Goal: Information Seeking & Learning: Learn about a topic

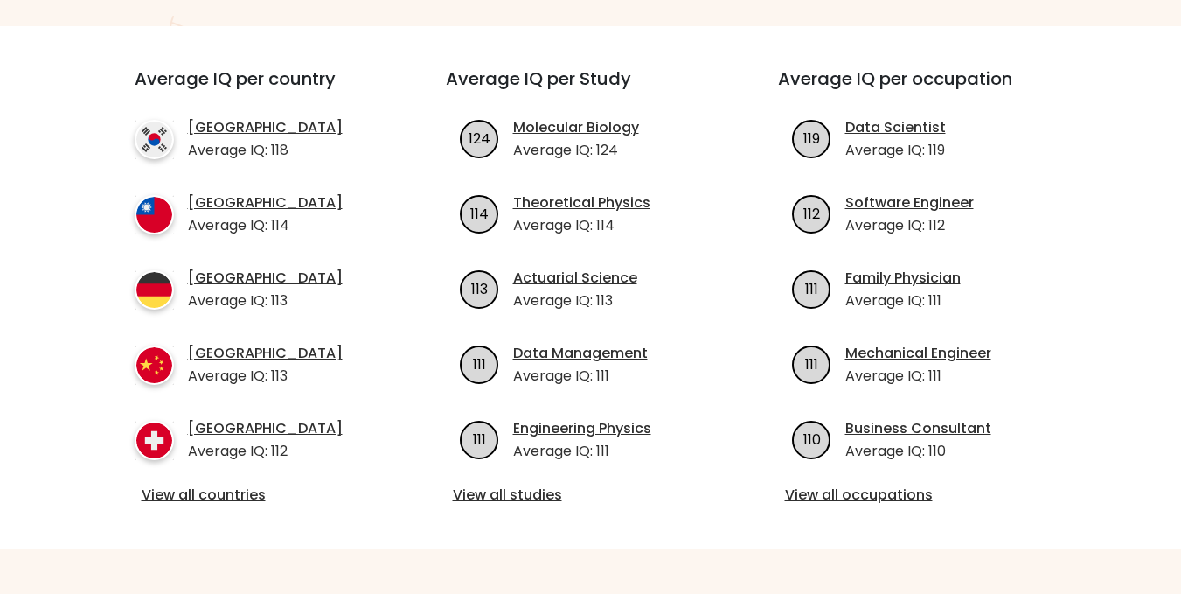
scroll to position [437, 0]
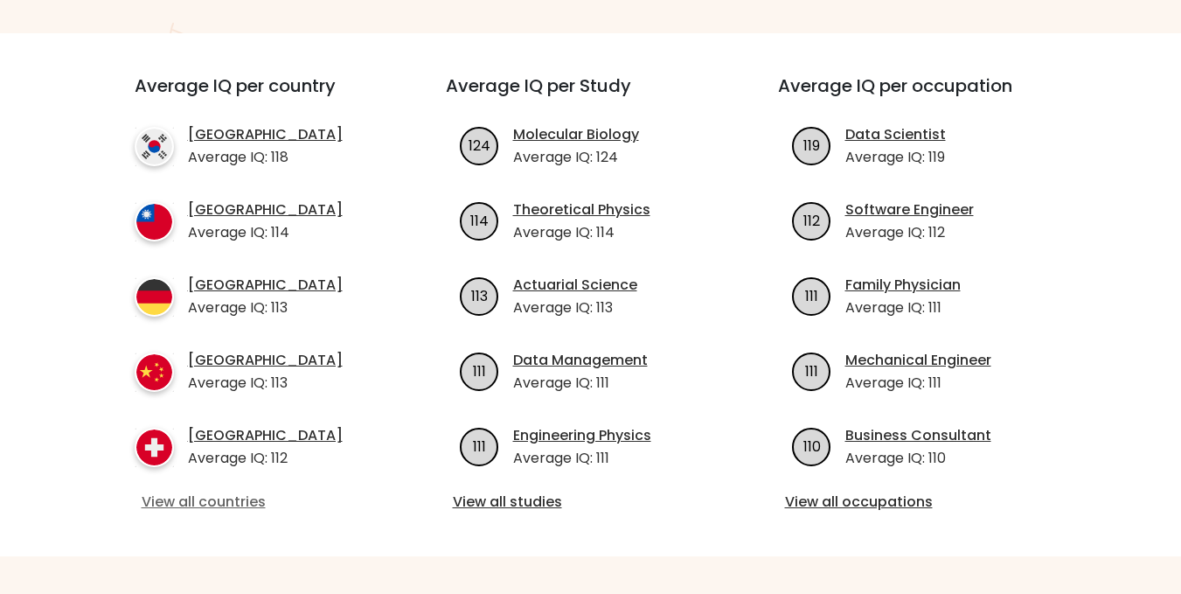
click at [229, 501] on link "View all countries" at bounding box center [259, 501] width 234 height 21
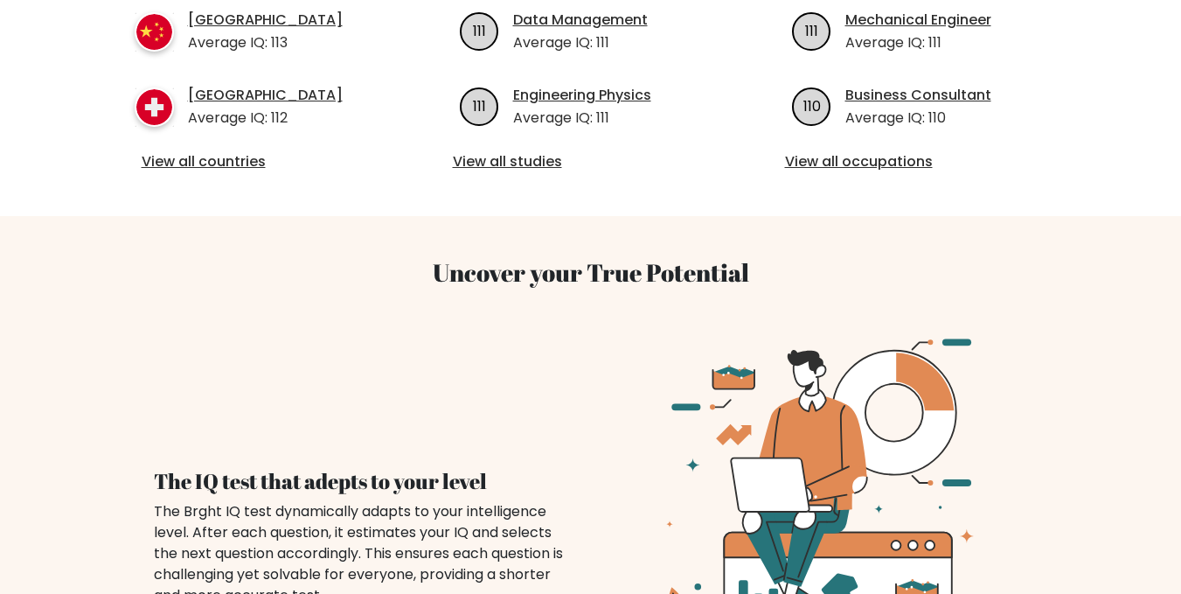
scroll to position [787, 0]
